Goal: Task Accomplishment & Management: Use online tool/utility

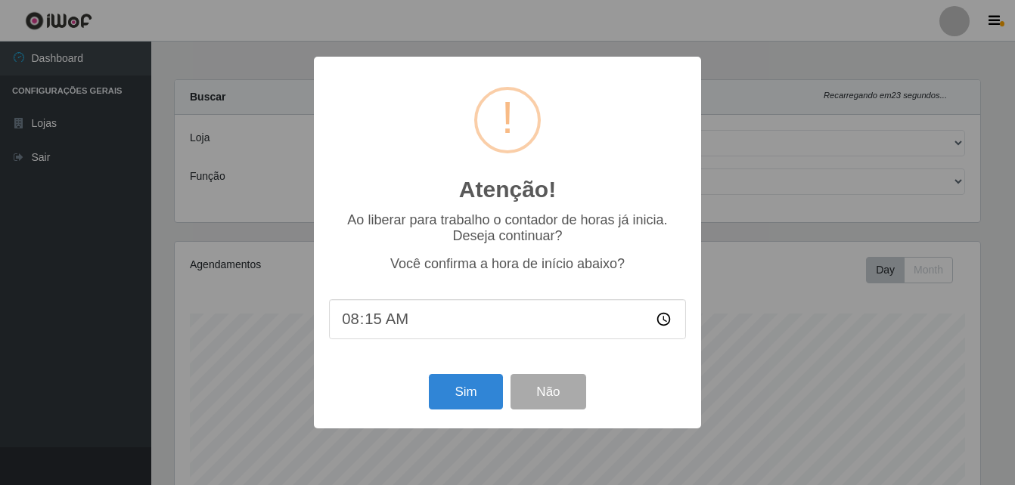
select select "412"
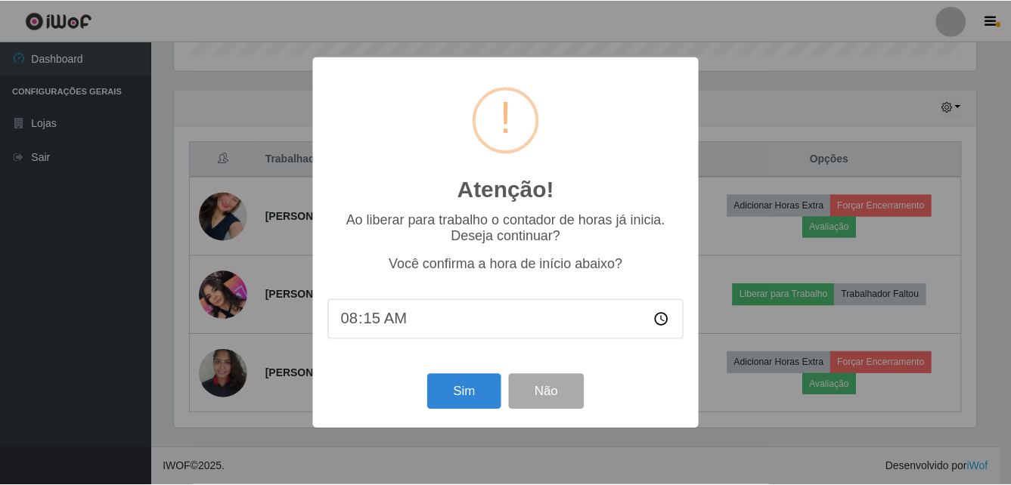
scroll to position [314, 805]
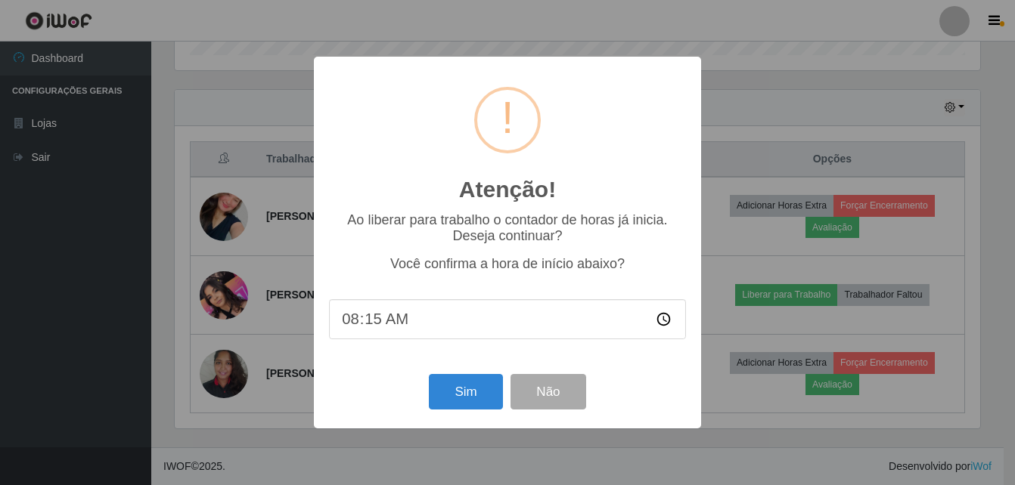
click at [384, 330] on input "08:15" at bounding box center [507, 319] width 357 height 40
click at [377, 325] on input "08:15" at bounding box center [507, 319] width 357 height 40
type input "08:42"
click at [475, 388] on button "Sim" at bounding box center [465, 392] width 73 height 36
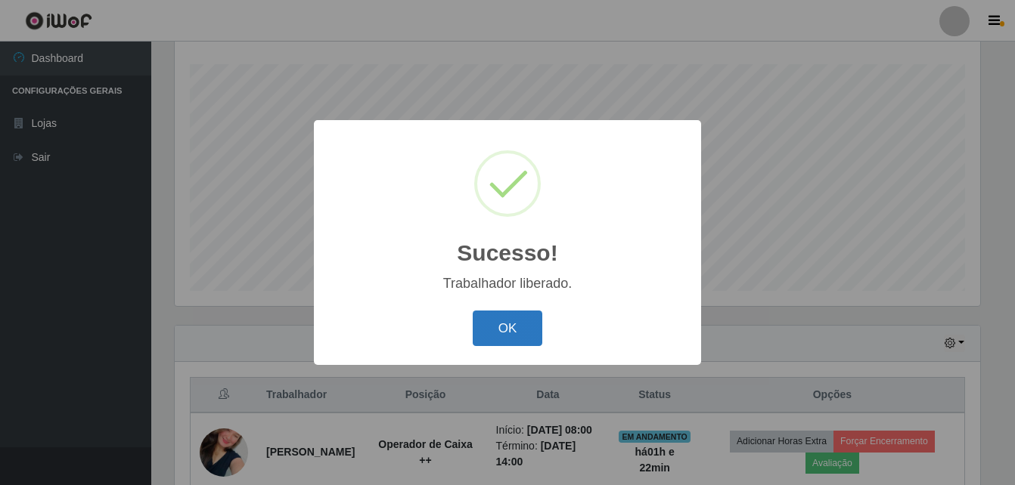
click at [513, 335] on button "OK" at bounding box center [508, 329] width 70 height 36
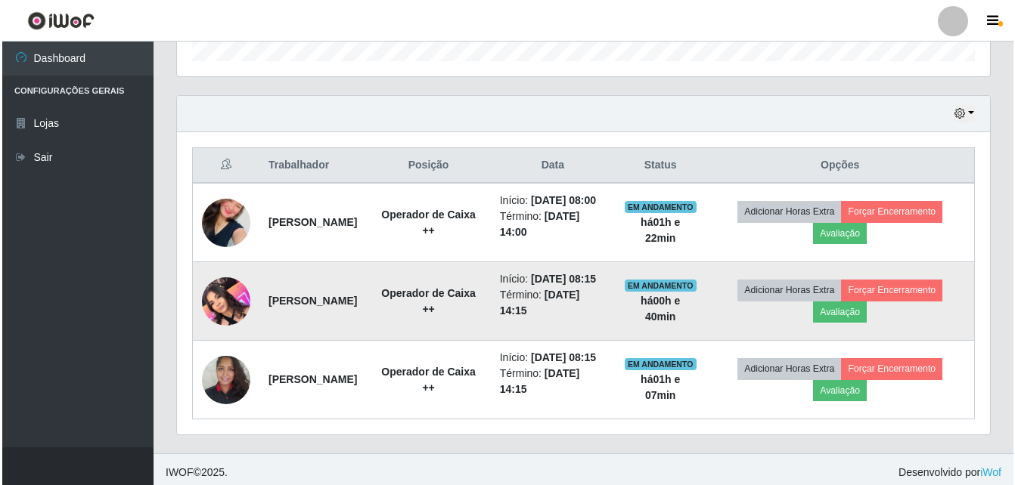
scroll to position [533, 0]
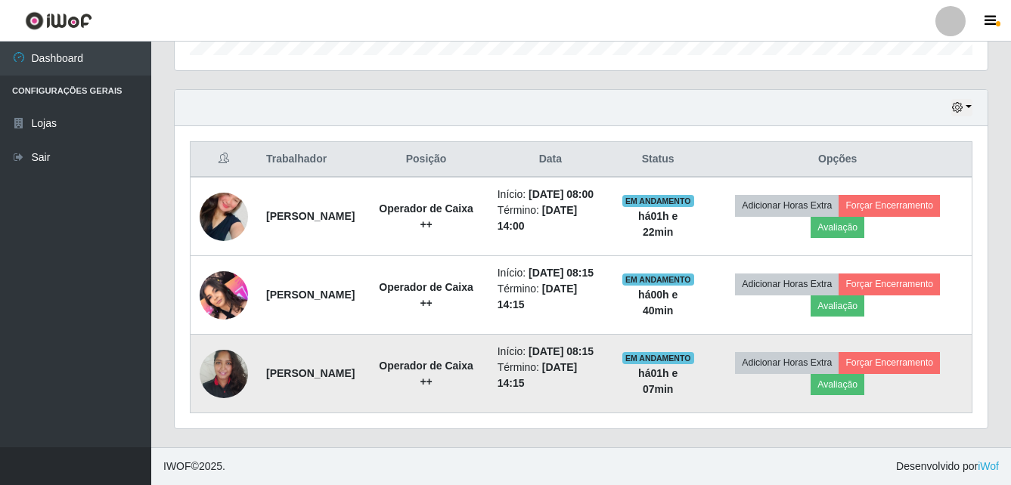
click at [218, 356] on img at bounding box center [224, 374] width 48 height 64
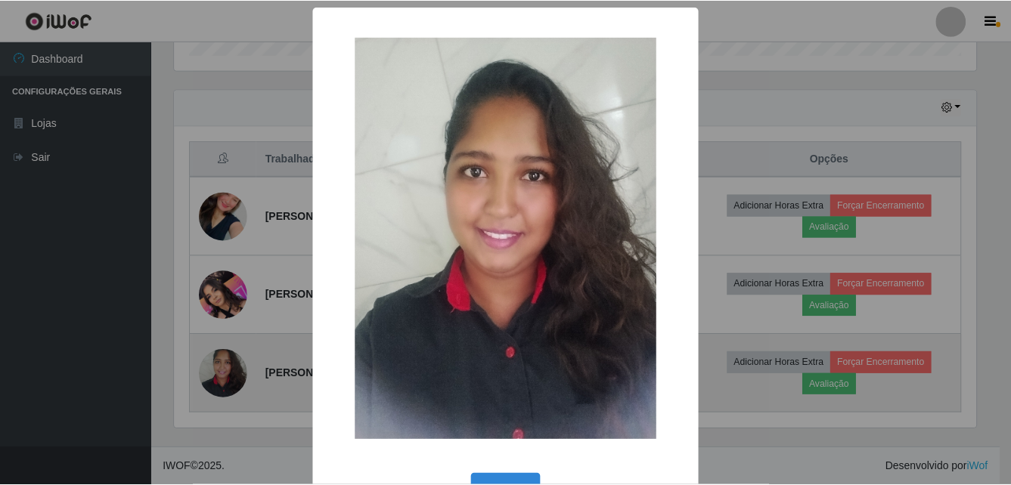
scroll to position [314, 805]
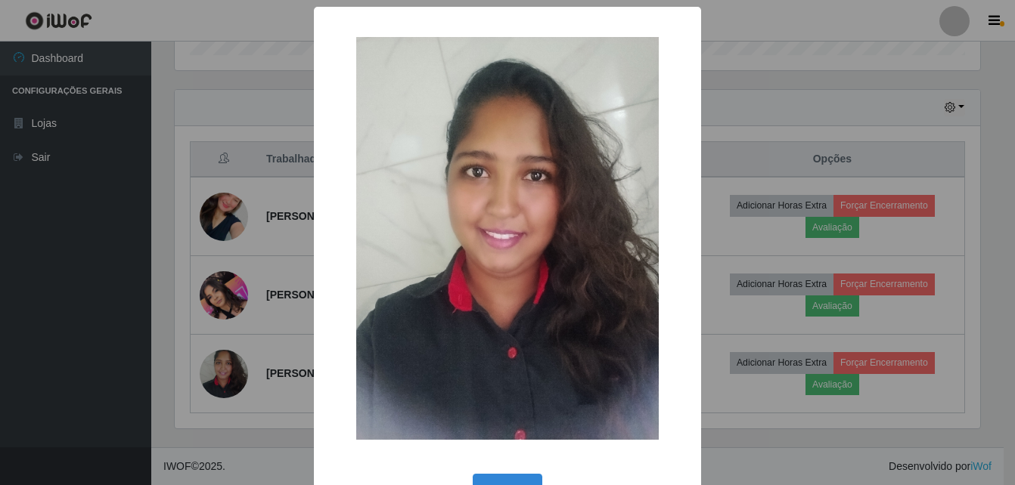
click at [237, 268] on div "× OK Cancel" at bounding box center [507, 242] width 1015 height 485
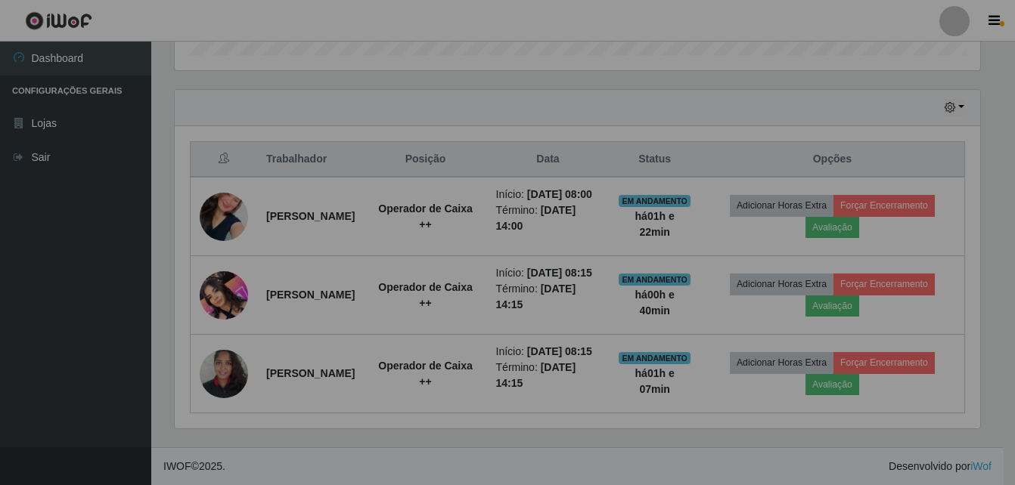
scroll to position [314, 813]
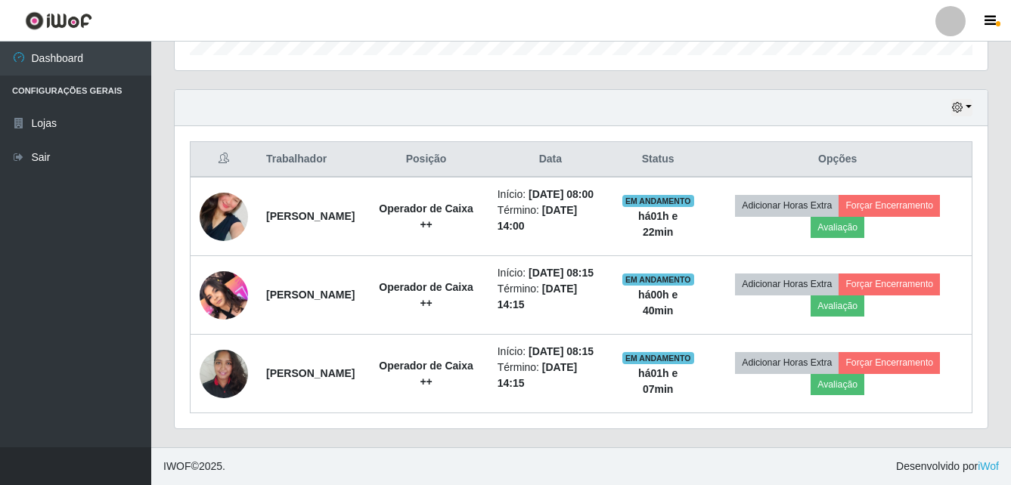
click at [237, 268] on img at bounding box center [224, 295] width 48 height 64
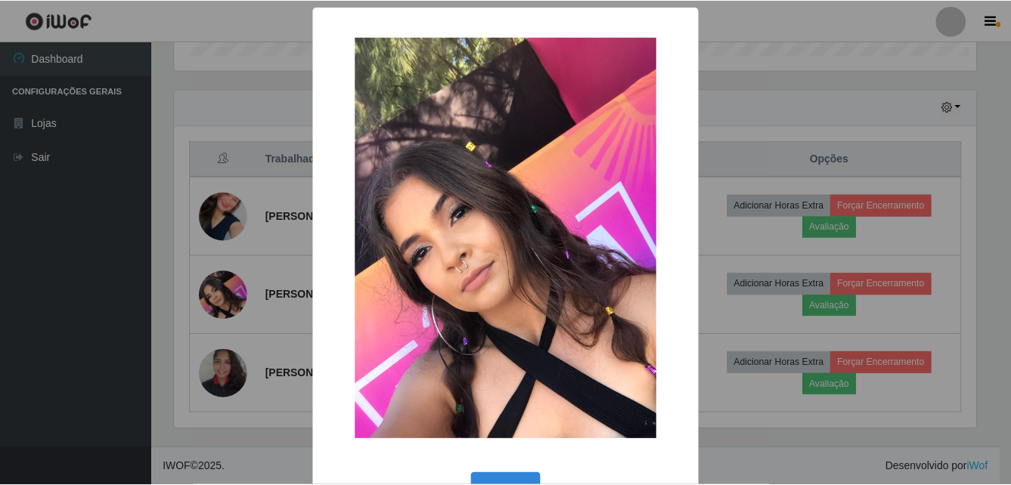
scroll to position [314, 805]
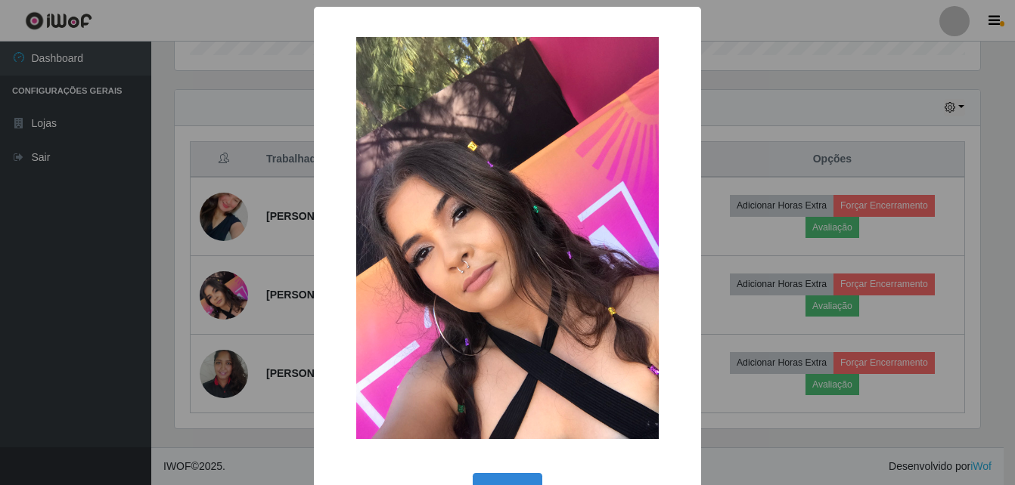
click at [237, 268] on div "× OK Cancel" at bounding box center [507, 242] width 1015 height 485
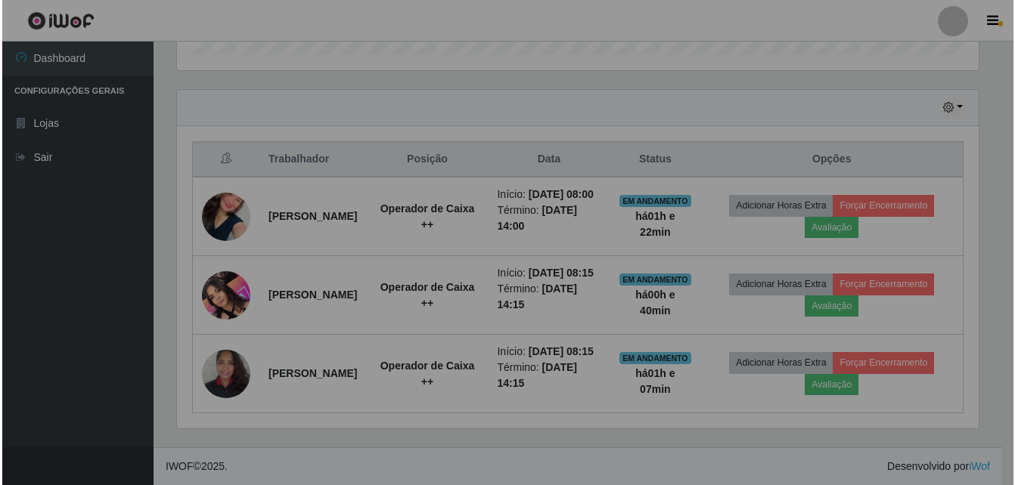
scroll to position [314, 813]
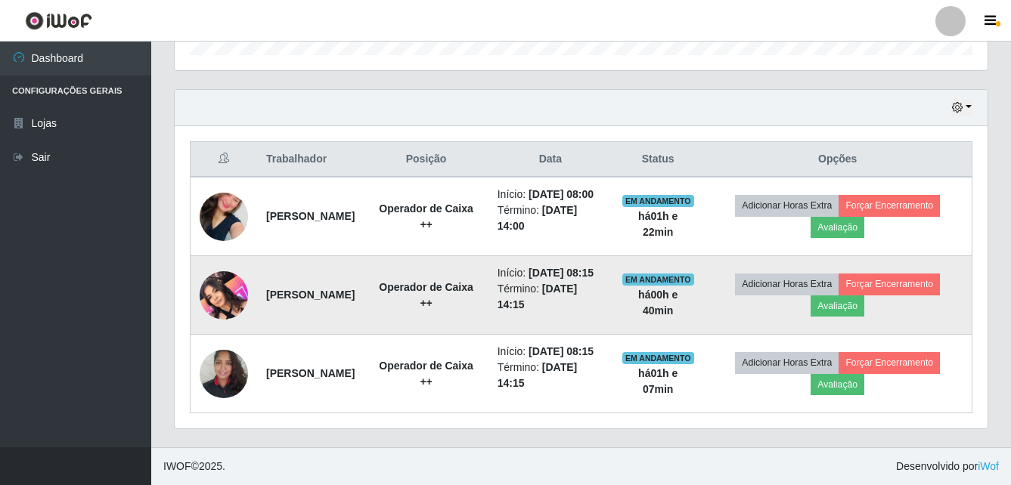
click at [225, 275] on img at bounding box center [224, 295] width 48 height 64
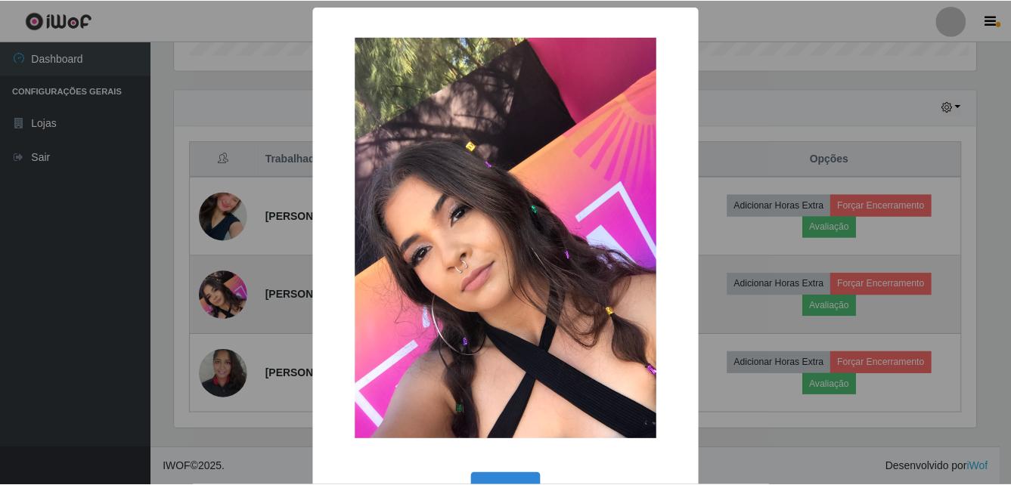
scroll to position [314, 805]
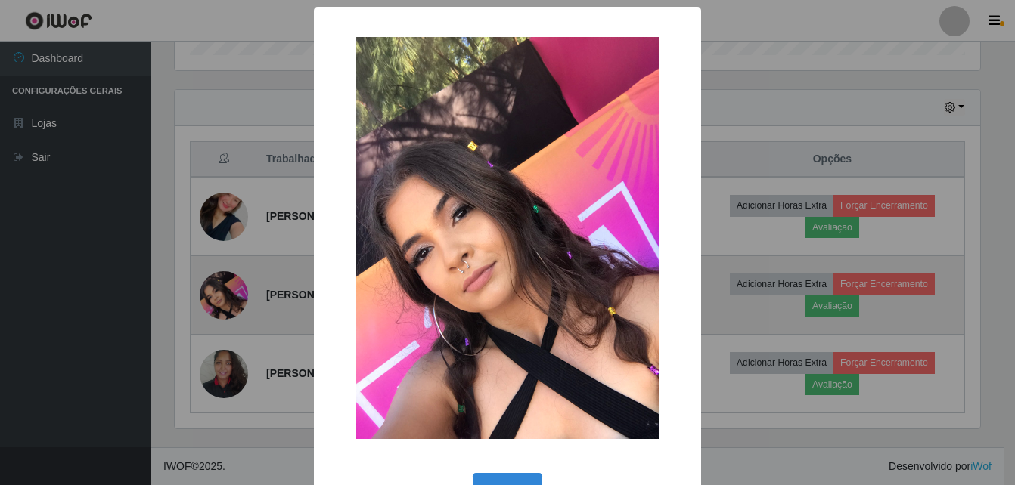
click at [225, 275] on div "× OK Cancel" at bounding box center [507, 242] width 1015 height 485
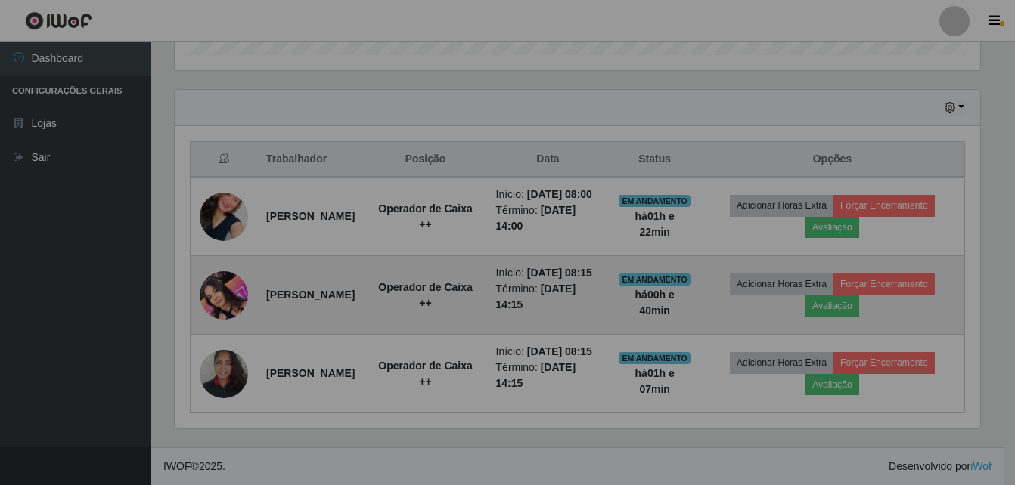
scroll to position [314, 813]
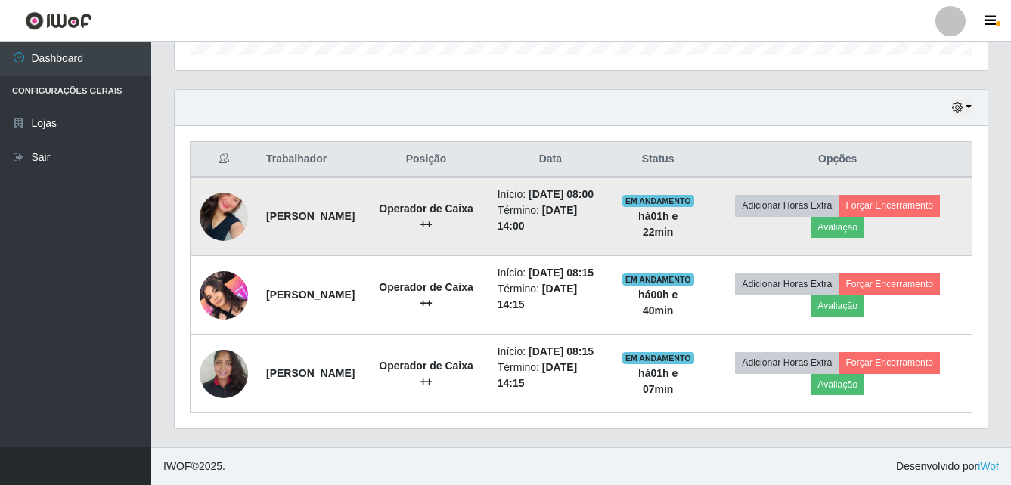
click at [203, 177] on td at bounding box center [224, 216] width 67 height 79
click at [218, 174] on img at bounding box center [224, 217] width 48 height 86
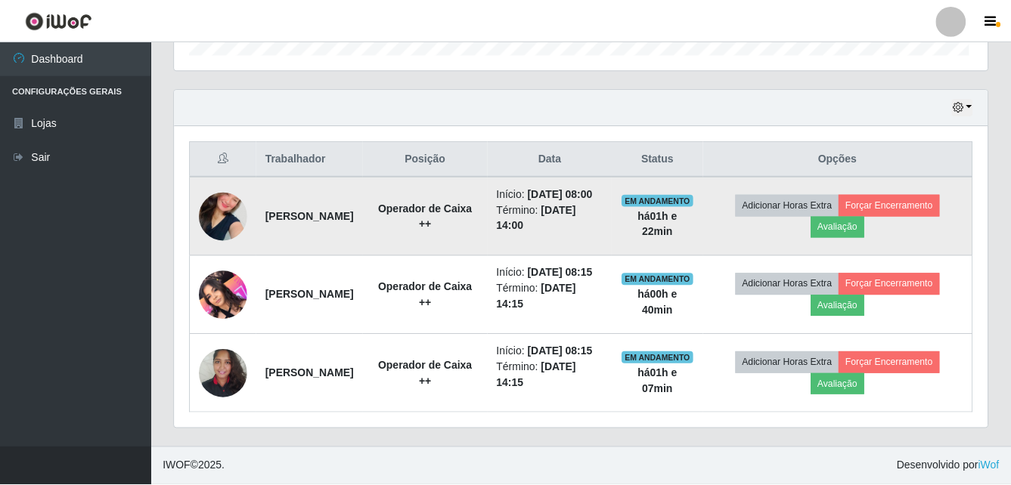
scroll to position [314, 805]
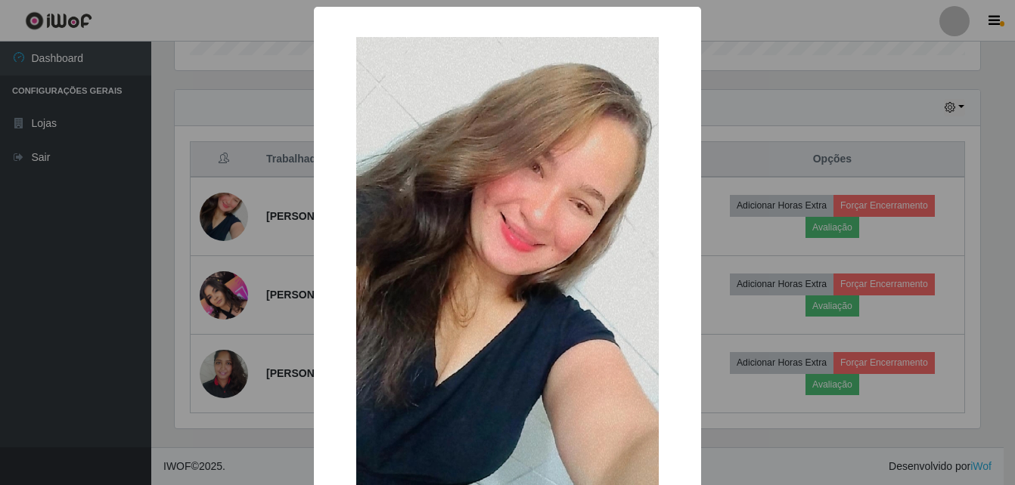
click at [76, 271] on div "× OK Cancel" at bounding box center [507, 242] width 1015 height 485
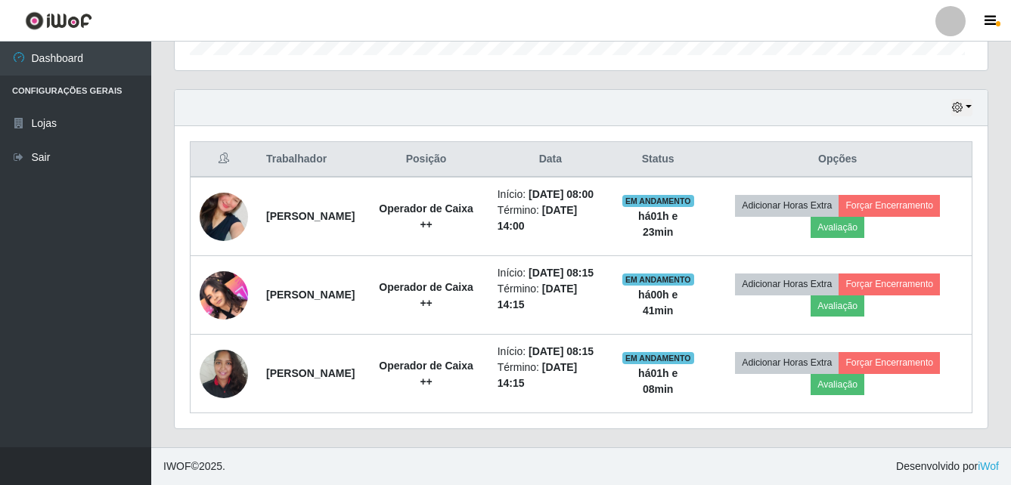
scroll to position [314, 813]
